Goal: Task Accomplishment & Management: Manage account settings

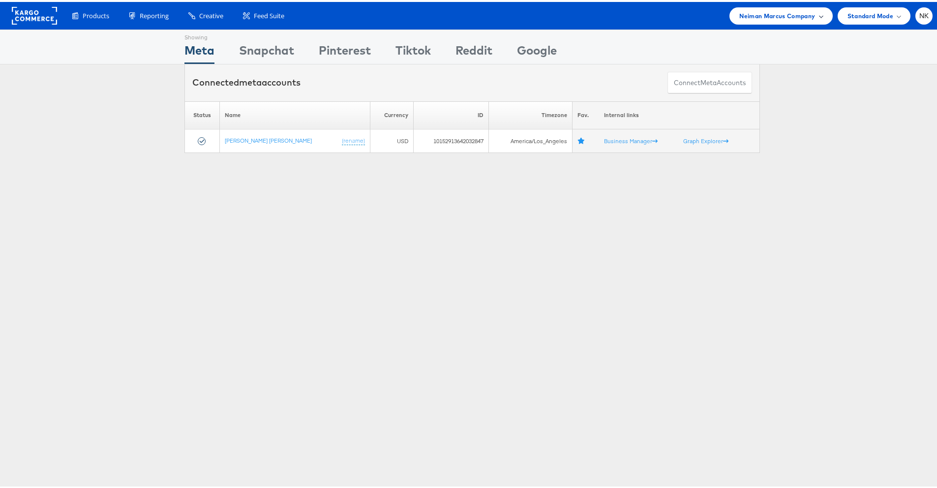
click at [743, 14] on span "Neiman Marcus Company" at bounding box center [777, 14] width 76 height 10
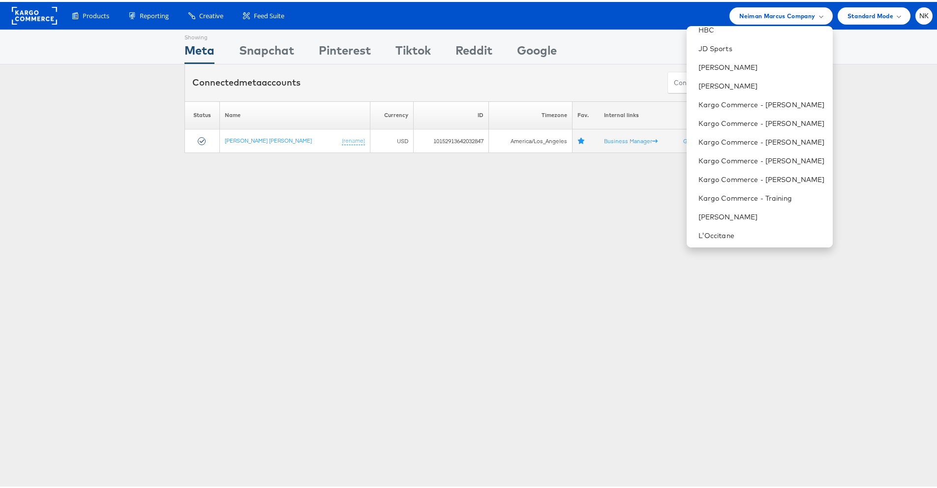
scroll to position [371, 0]
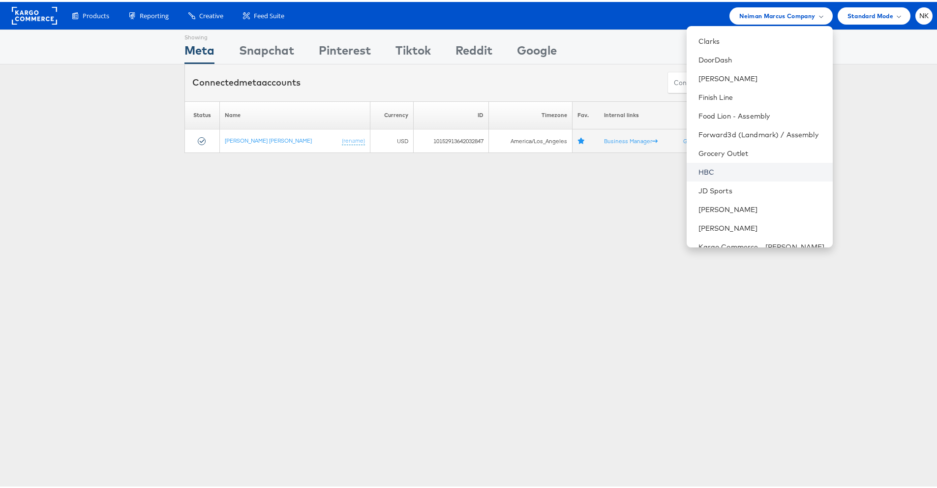
click at [721, 165] on link "HBC" at bounding box center [761, 170] width 126 height 10
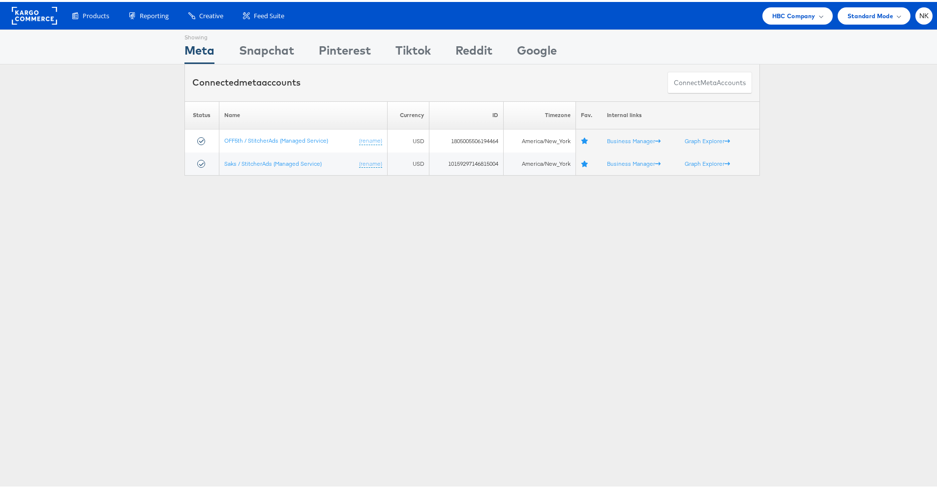
click at [925, 17] on div "Products Product Catalogs Enhance Your Product Catalog, Map Them to Publishers,…" at bounding box center [472, 14] width 944 height 28
click at [920, 17] on span "NK" at bounding box center [924, 14] width 10 height 6
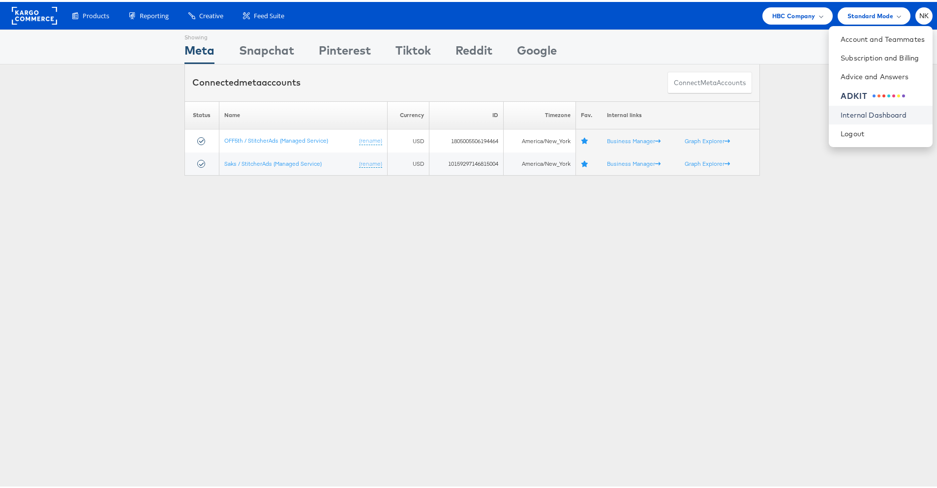
click at [861, 109] on link "Internal Dashboard" at bounding box center [882, 113] width 84 height 10
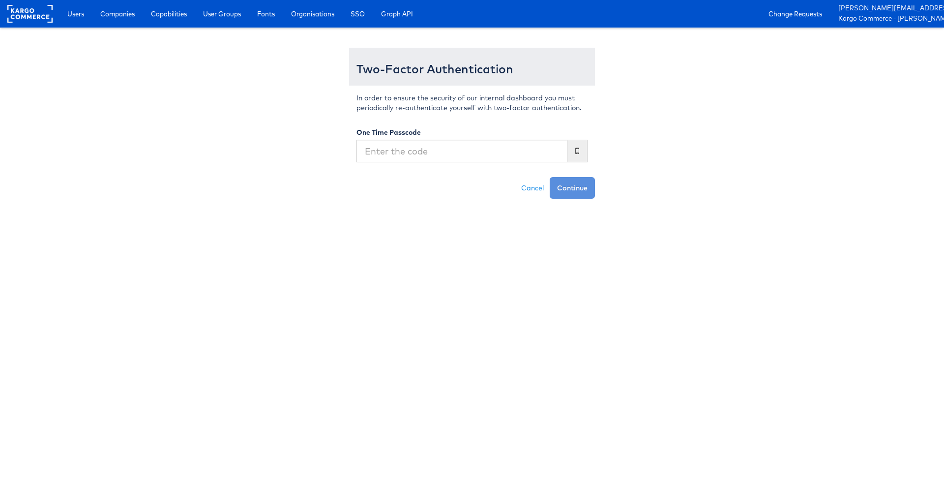
click at [435, 145] on input "text" at bounding box center [462, 151] width 211 height 23
type input "313459"
click at [550, 177] on button "Continue" at bounding box center [572, 188] width 45 height 22
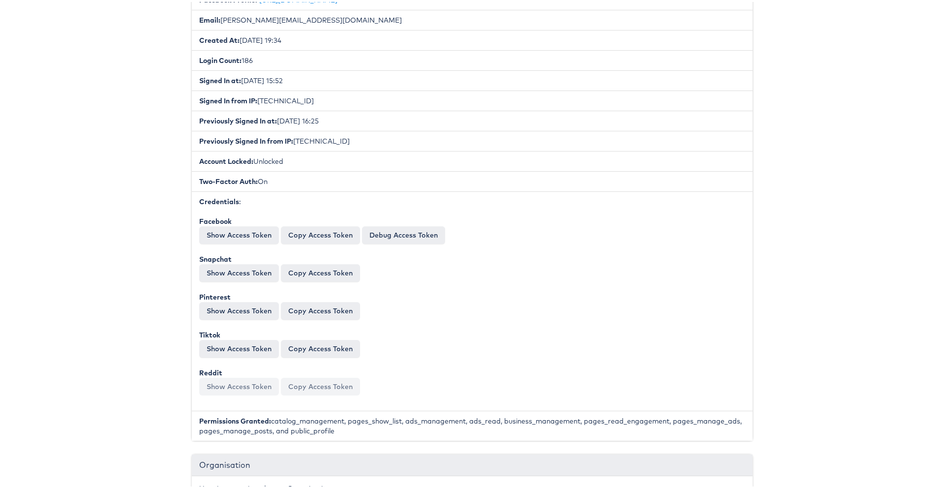
scroll to position [176, 0]
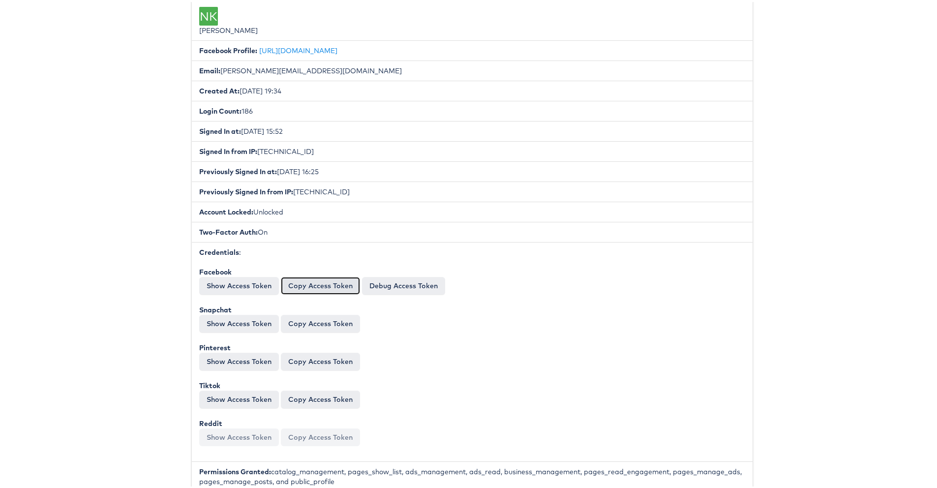
click at [299, 279] on button "Copy Access Token" at bounding box center [320, 284] width 79 height 18
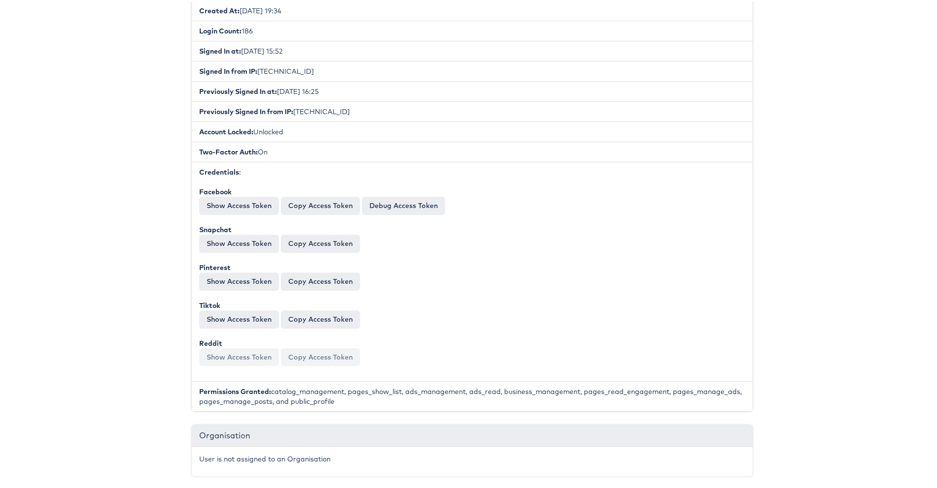
scroll to position [0, 0]
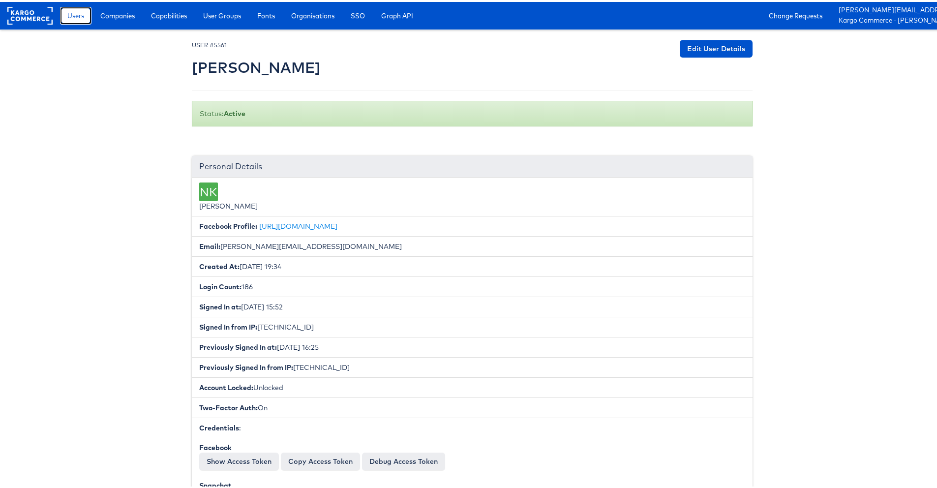
click at [82, 11] on span "Users" at bounding box center [75, 14] width 17 height 10
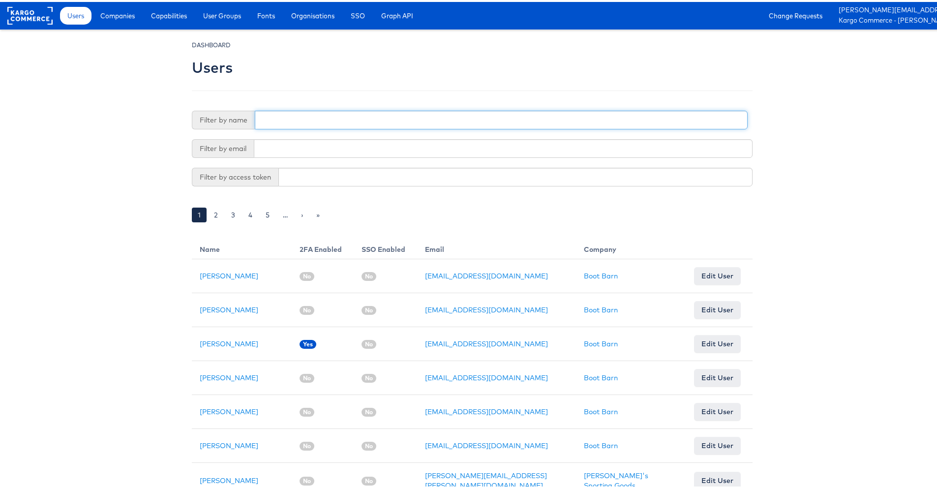
click at [306, 122] on input "text" at bounding box center [501, 118] width 493 height 19
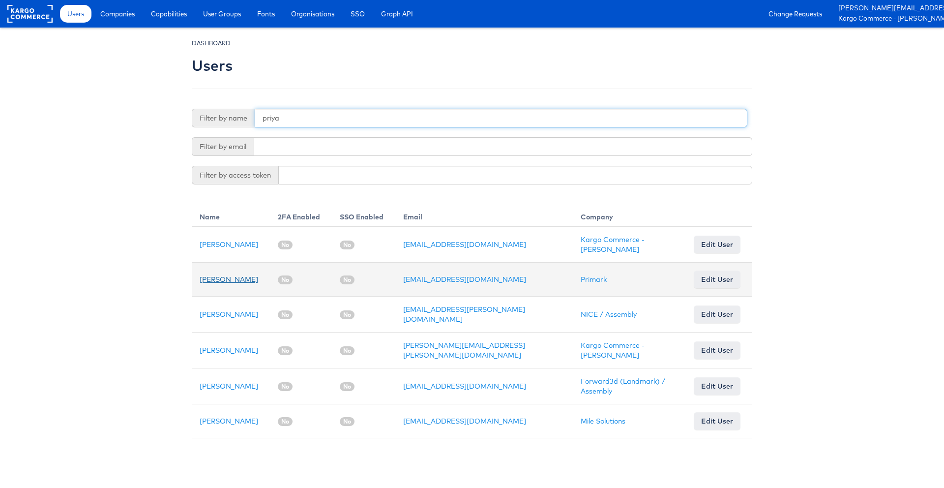
type input "priya"
click at [221, 280] on link "[PERSON_NAME]" at bounding box center [229, 279] width 59 height 9
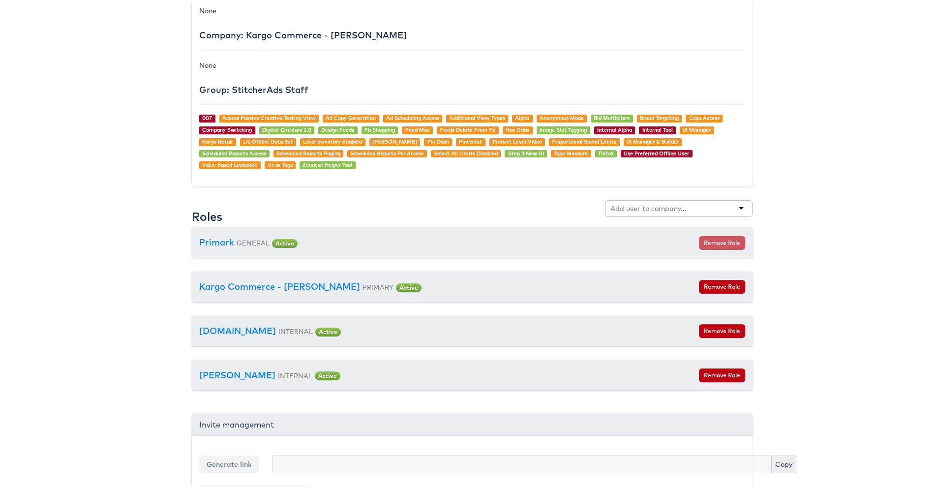
scroll to position [937, 0]
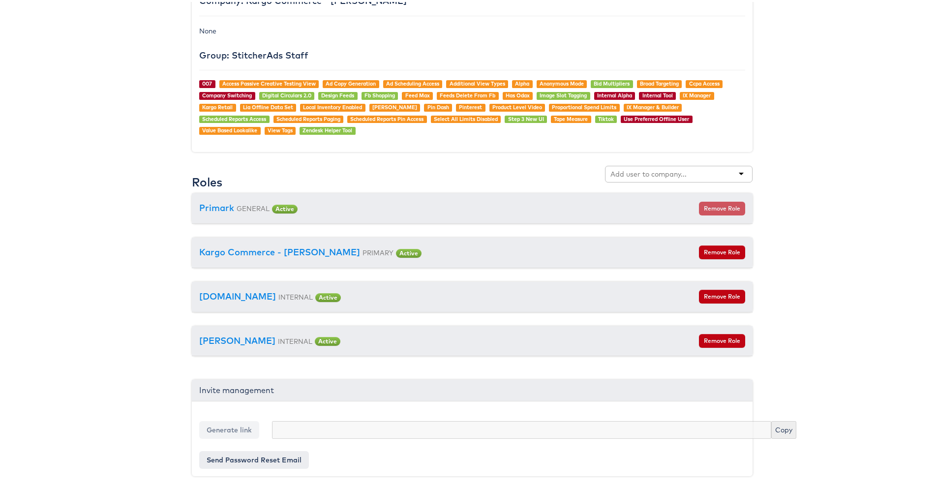
click at [671, 173] on input "text" at bounding box center [649, 172] width 78 height 10
type input "hbc"
